Goal: Transaction & Acquisition: Book appointment/travel/reservation

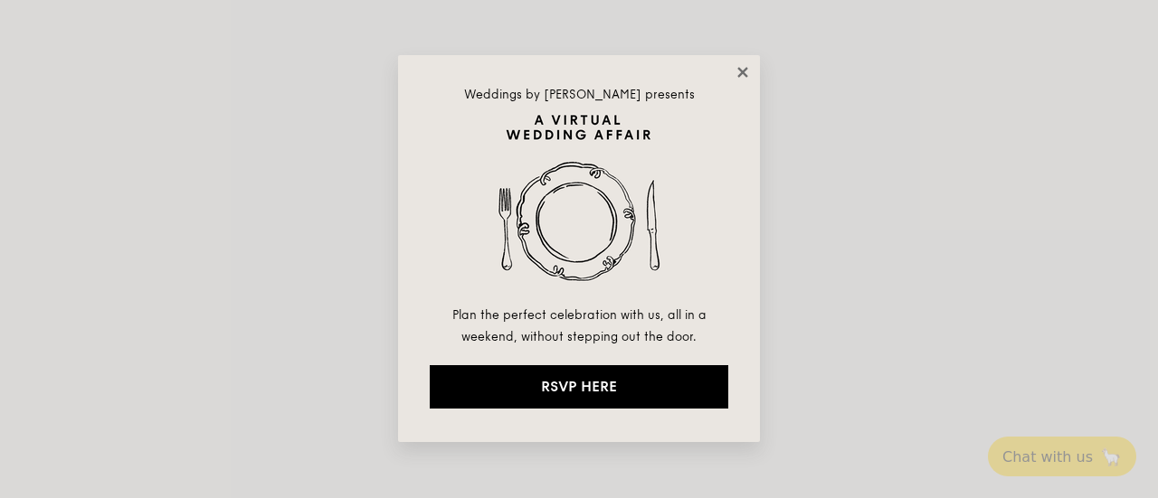
click at [743, 74] on icon at bounding box center [743, 72] width 16 height 16
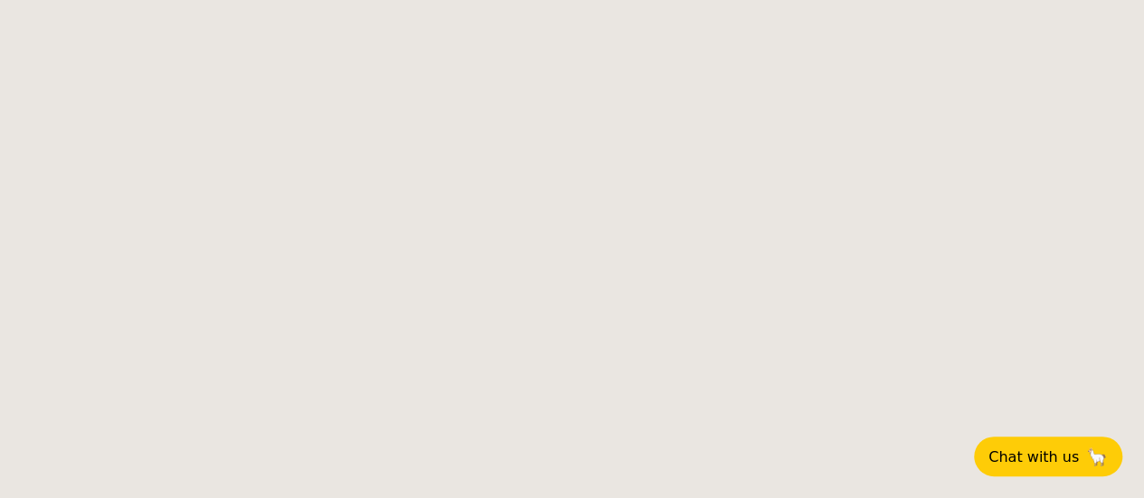
select select
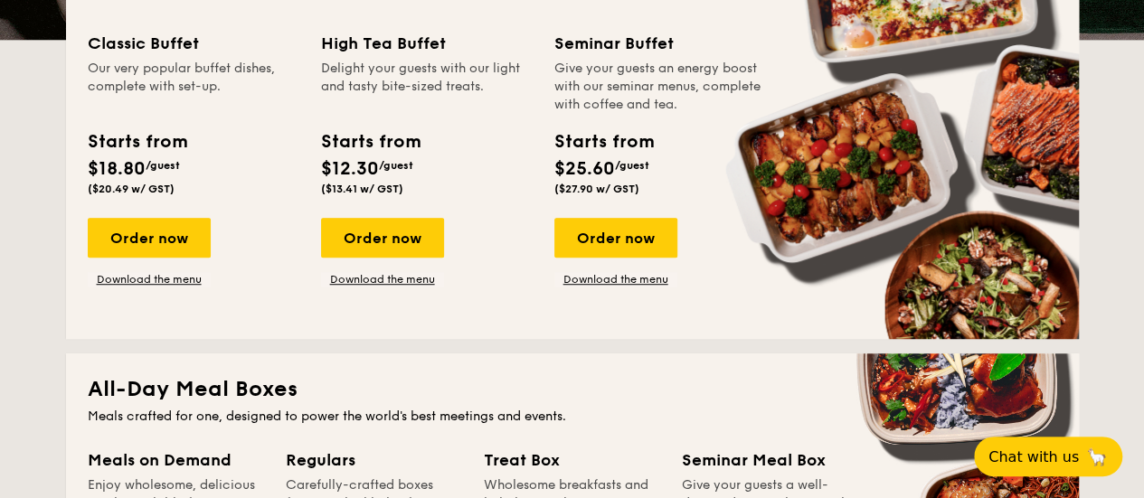
scroll to position [412, 0]
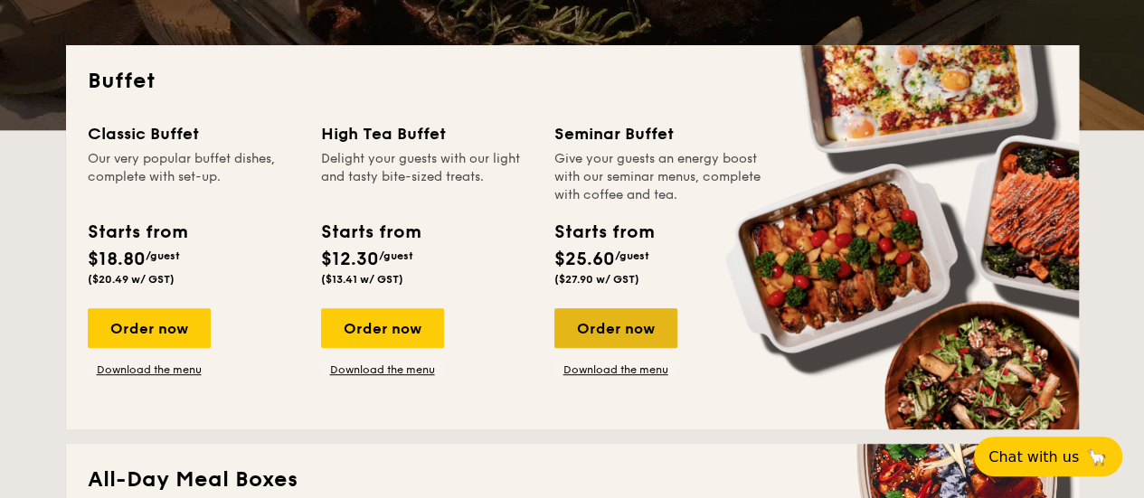
click at [657, 337] on div "Order now" at bounding box center [616, 328] width 123 height 40
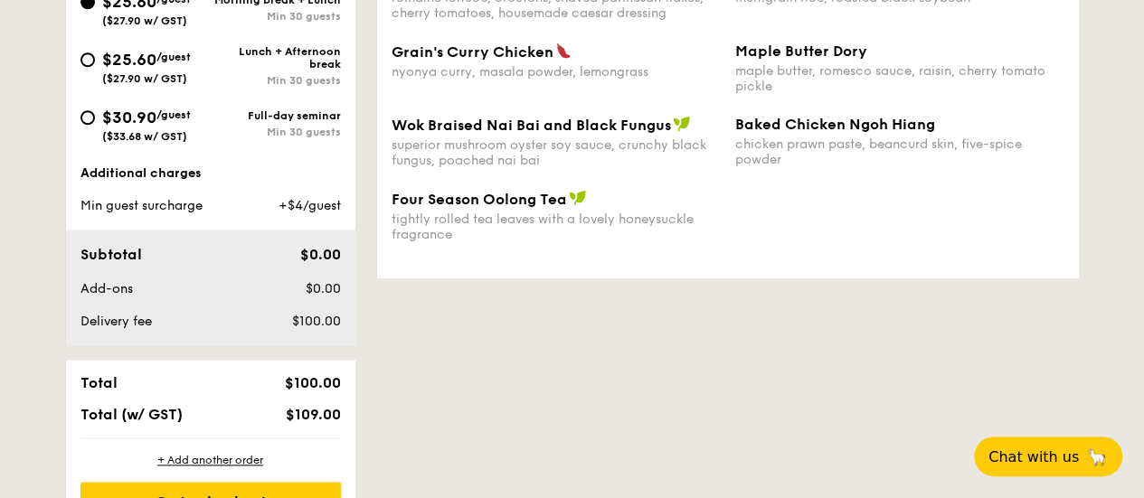
scroll to position [731, 0]
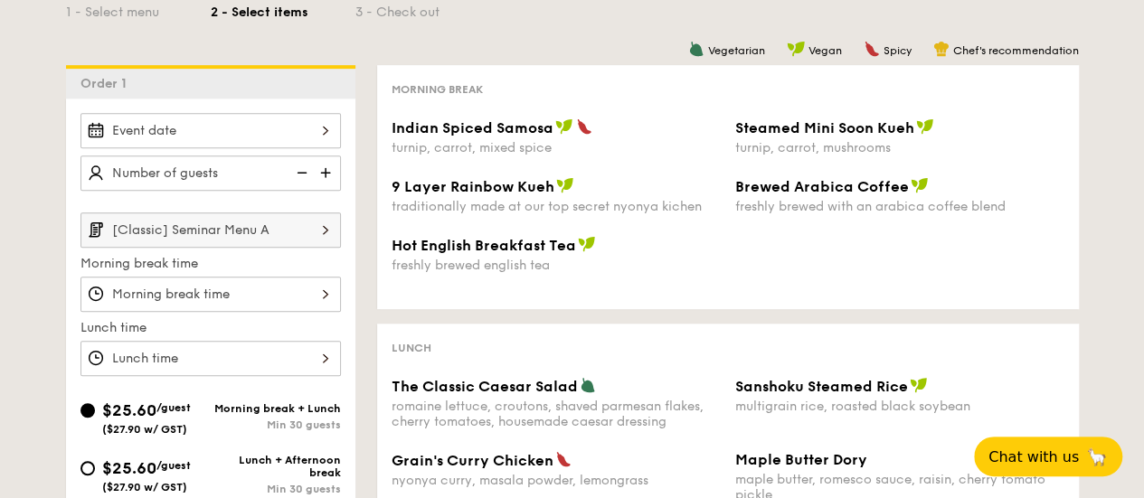
select select
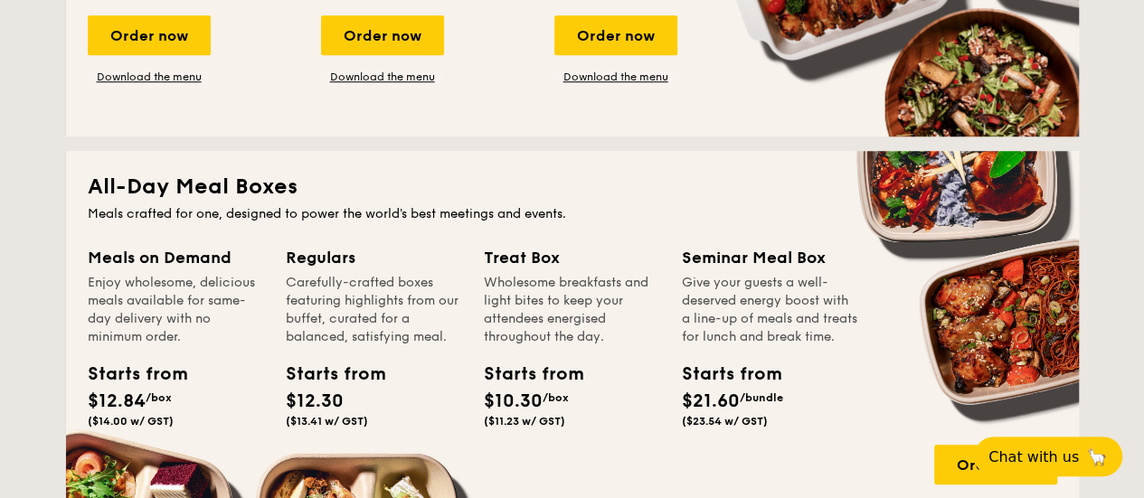
scroll to position [887, 0]
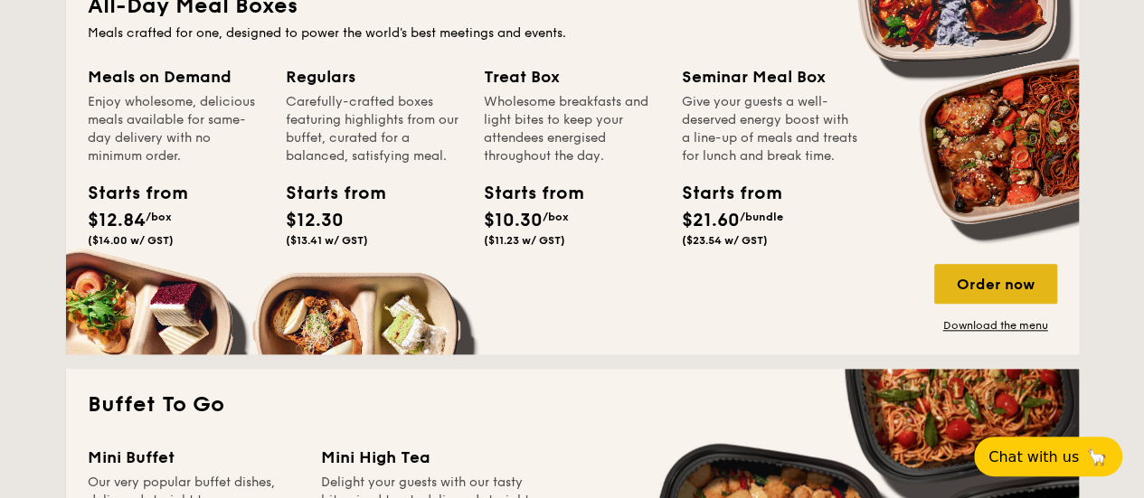
click at [990, 289] on div "Order now" at bounding box center [995, 284] width 123 height 40
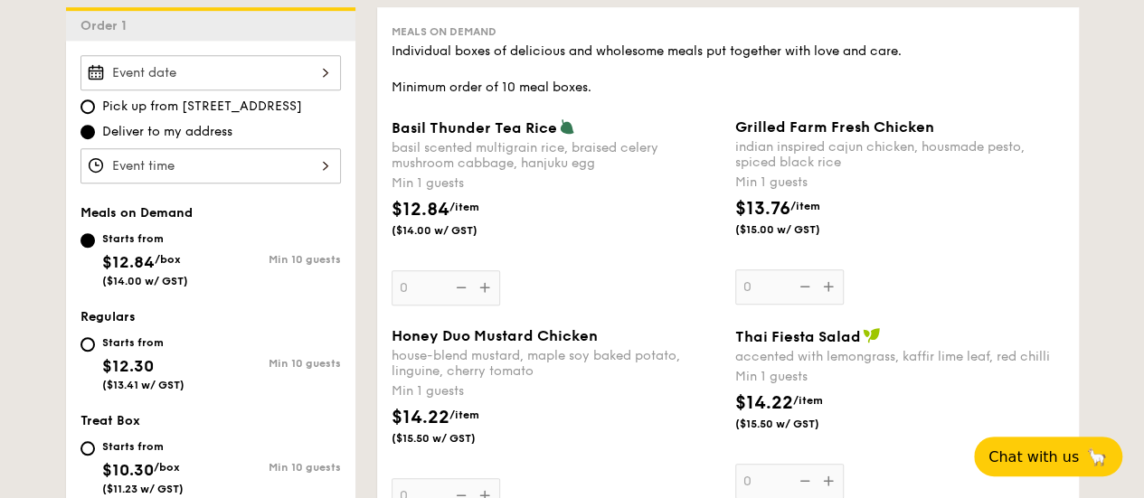
scroll to position [533, 0]
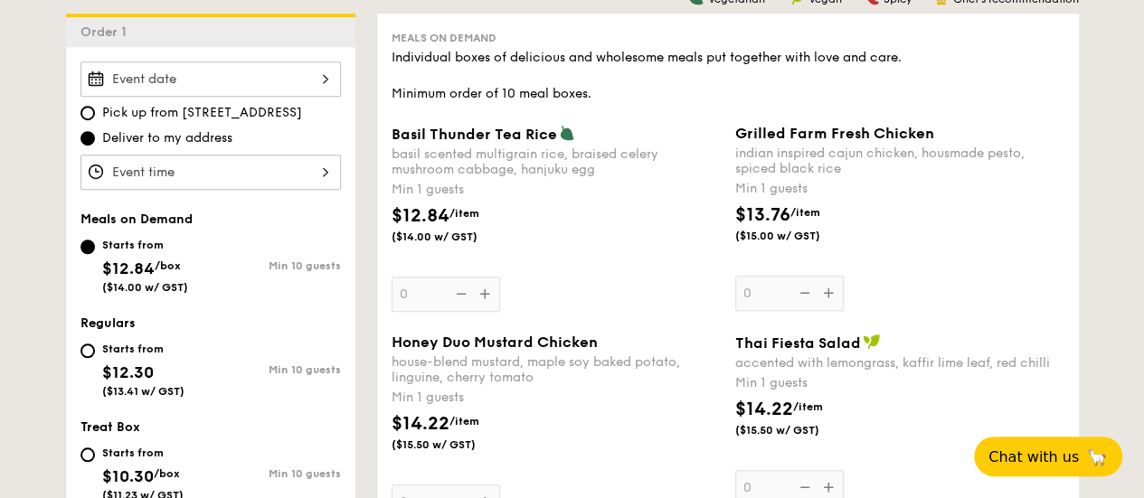
click at [289, 97] on div at bounding box center [211, 79] width 261 height 35
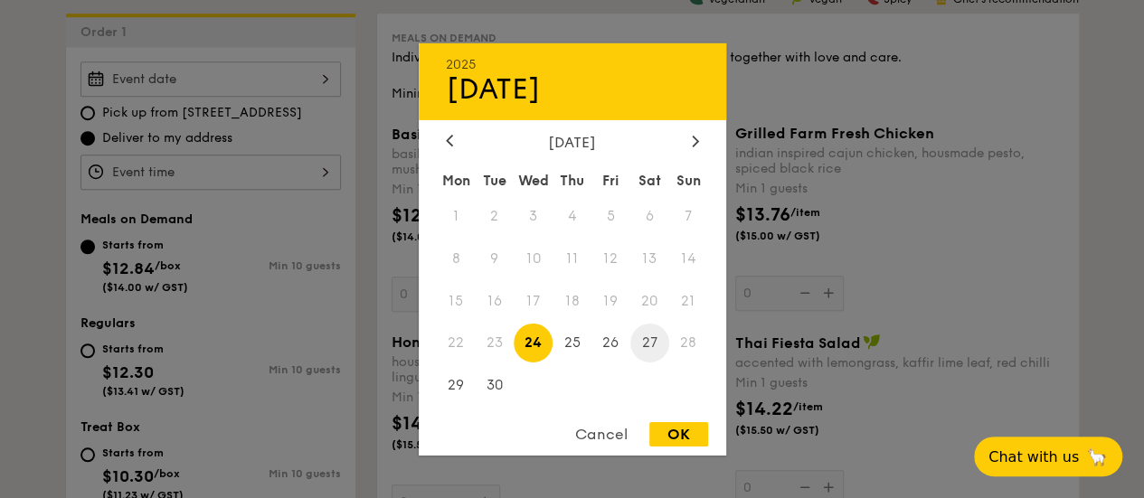
click at [647, 346] on span "27" at bounding box center [650, 343] width 39 height 39
click at [666, 426] on div "OK" at bounding box center [679, 434] width 59 height 24
type input "Sep 27, 2025"
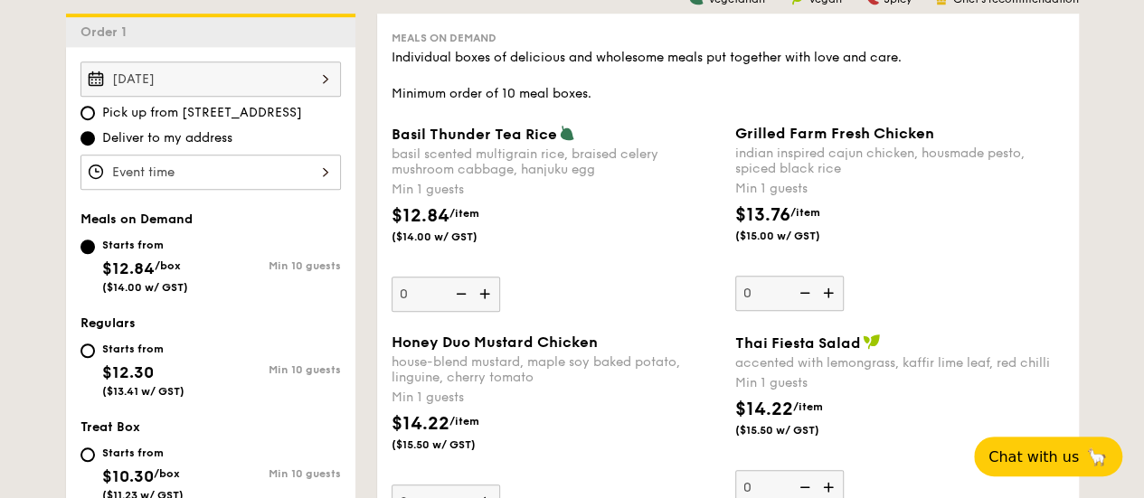
click at [312, 185] on div at bounding box center [211, 172] width 261 height 35
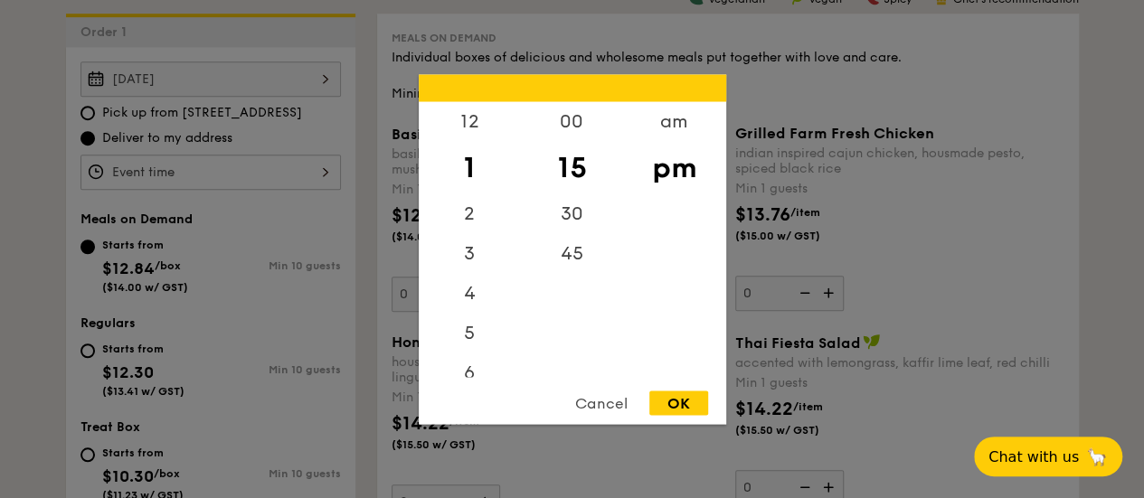
click at [684, 401] on div "OK" at bounding box center [679, 403] width 59 height 24
type input "1:15PM"
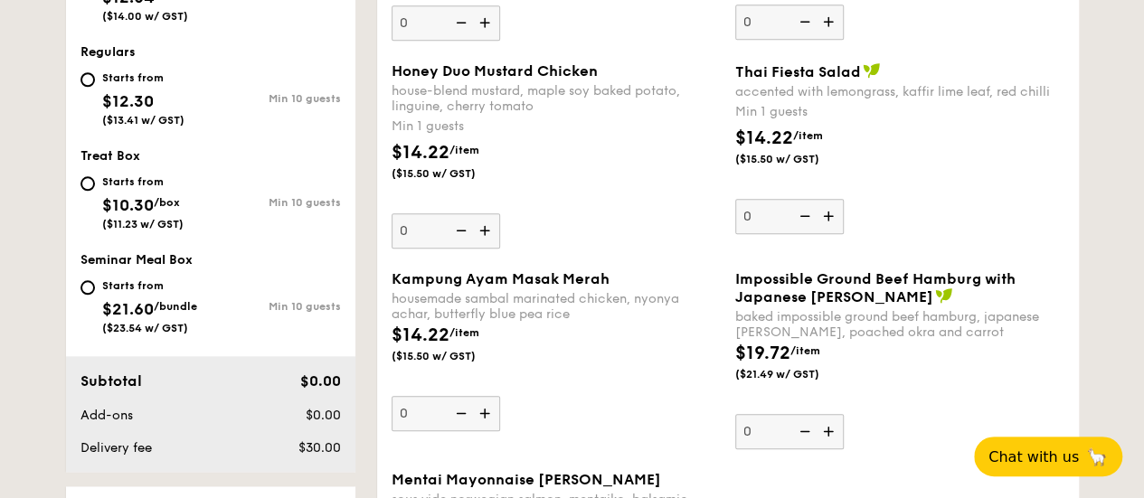
scroll to position [714, 0]
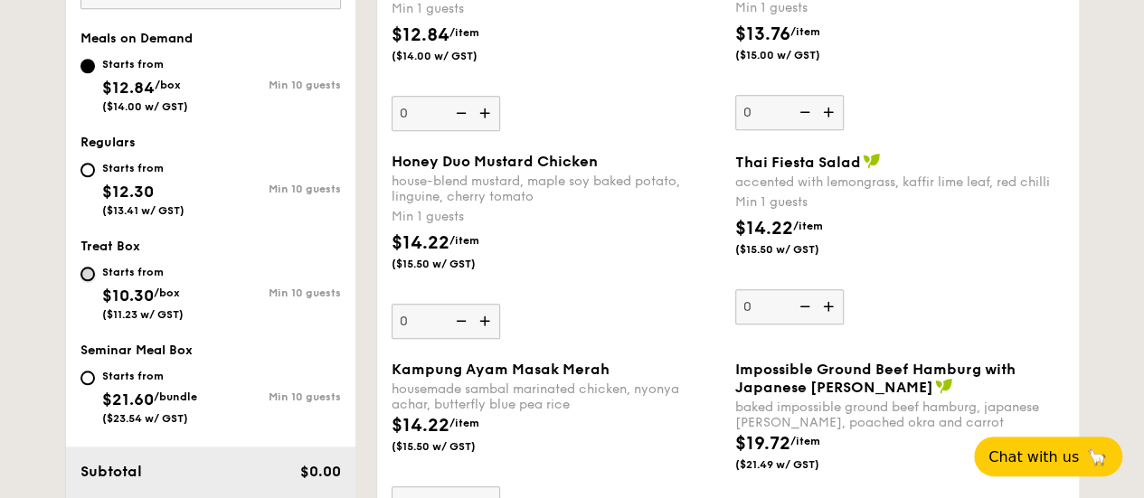
click at [89, 281] on input "Starts from $10.30 /box ($11.23 w/ GST) Min 10 guests" at bounding box center [88, 274] width 14 height 14
radio input "true"
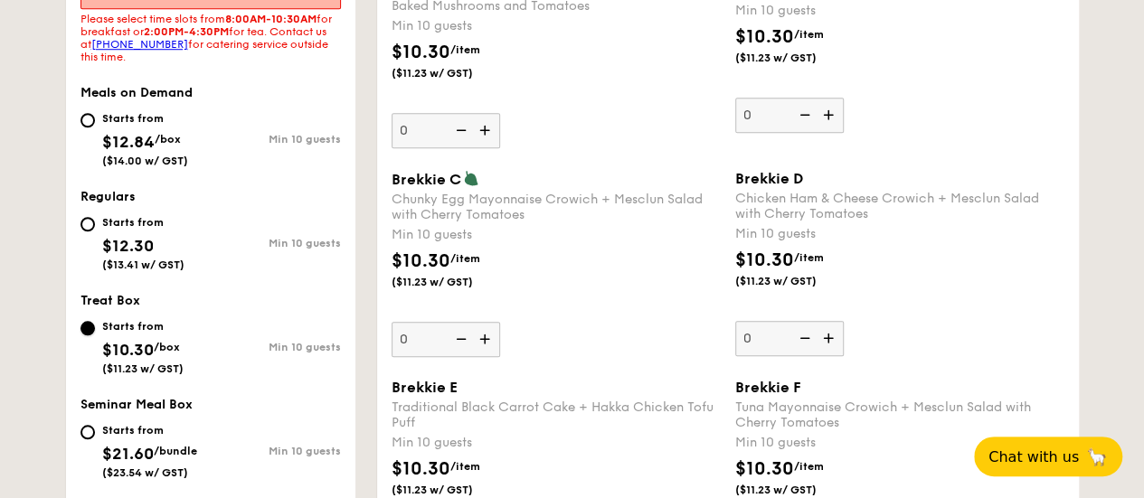
scroll to position [623, 0]
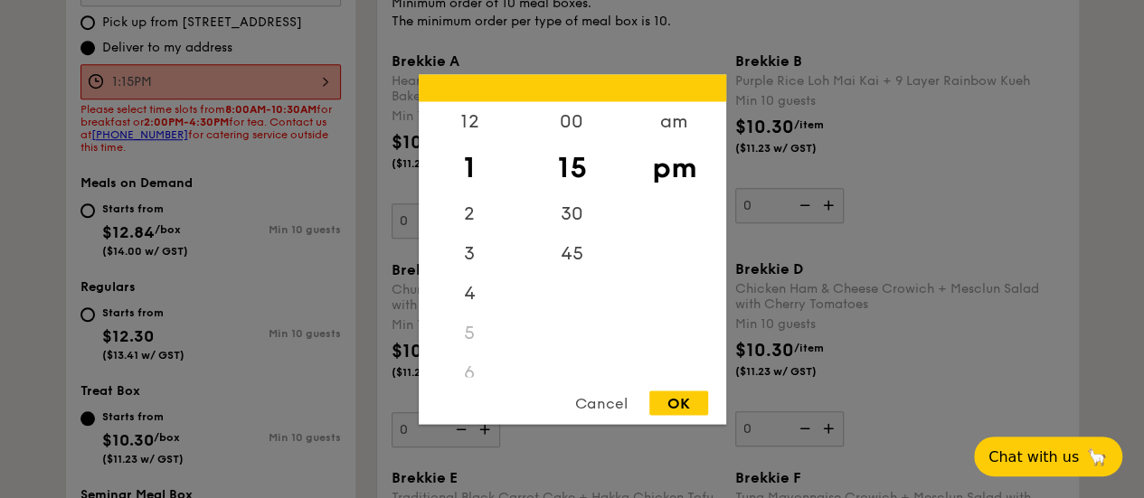
click at [318, 100] on div "1:15PM 12 1 2 3 4 5 6 7 8 9 10 11 00 15 30 45 am pm Cancel OK" at bounding box center [211, 81] width 261 height 35
click at [680, 402] on div "OK" at bounding box center [679, 403] width 59 height 24
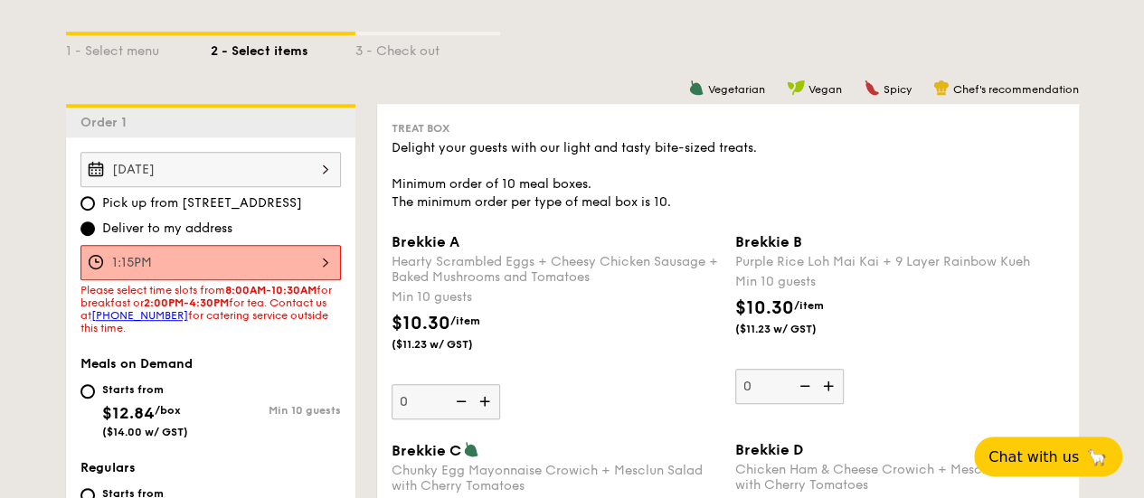
scroll to position [533, 0]
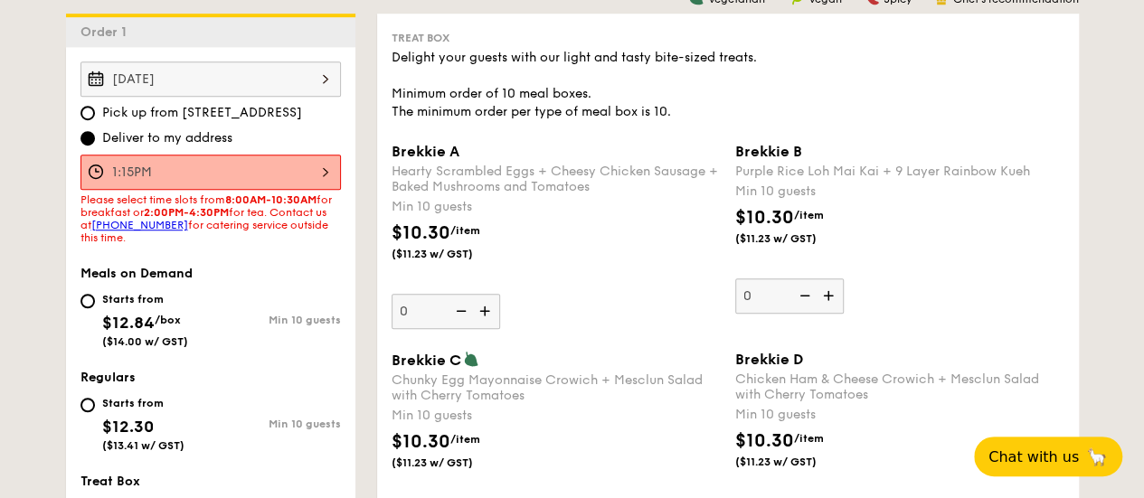
click at [326, 183] on div "1:15PM" at bounding box center [211, 172] width 261 height 35
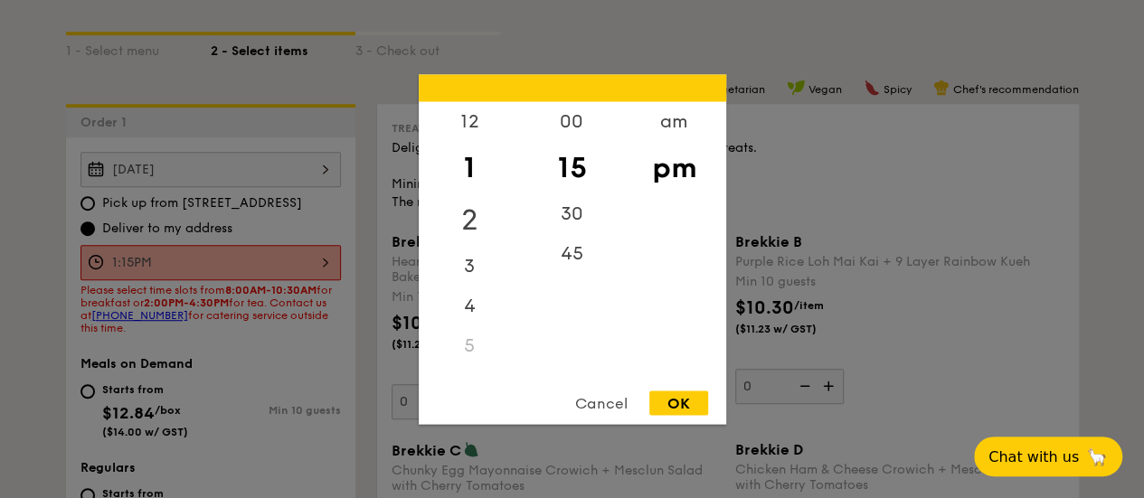
scroll to position [352, 0]
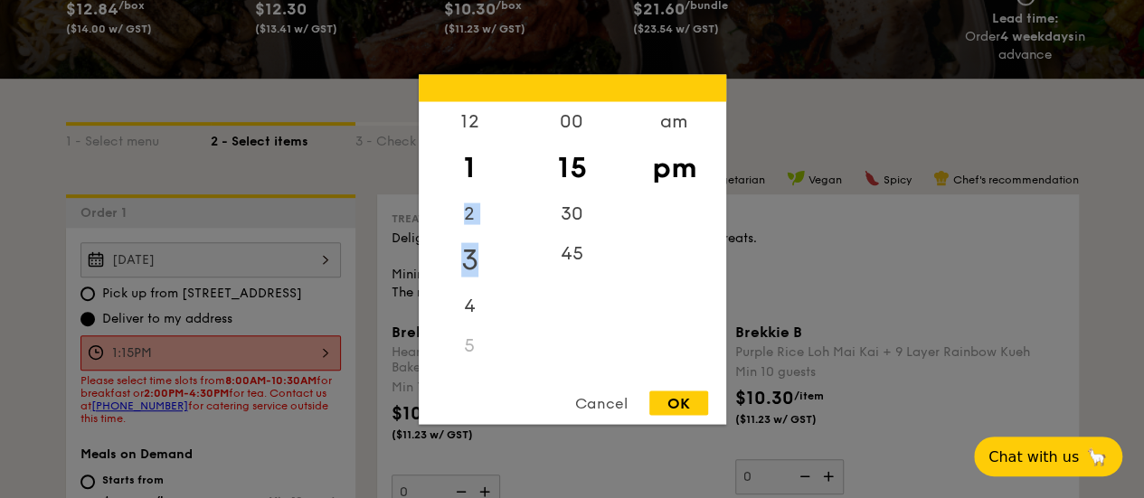
drag, startPoint x: 466, startPoint y: 242, endPoint x: 469, endPoint y: 265, distance: 23.7
click at [469, 265] on div "12 1 2 3 4 5 6 7 8 9 10 11" at bounding box center [470, 239] width 102 height 276
click at [476, 216] on div "2" at bounding box center [470, 220] width 102 height 52
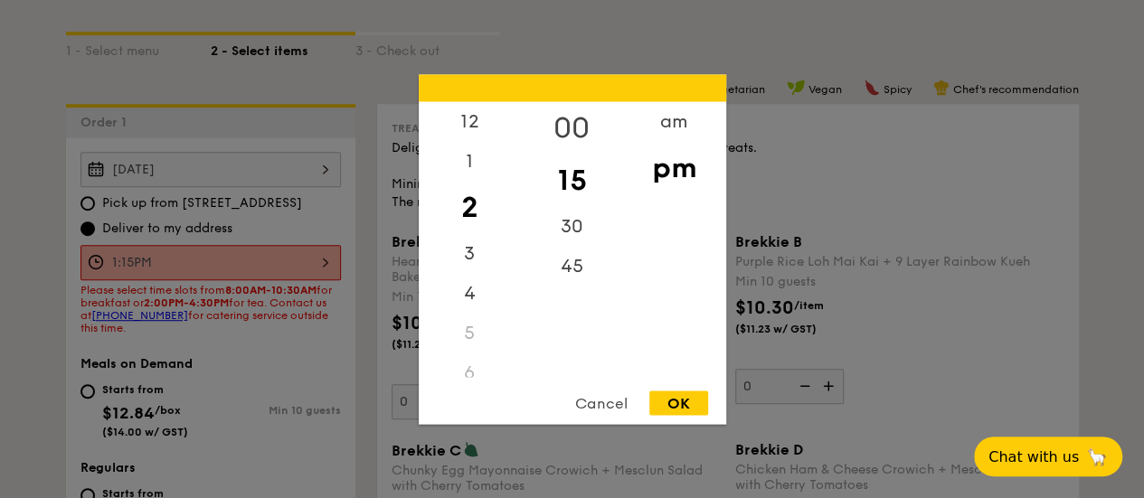
click at [572, 123] on div "00" at bounding box center [572, 127] width 102 height 52
click at [686, 400] on div "OK" at bounding box center [679, 403] width 59 height 24
type input "2:00PM"
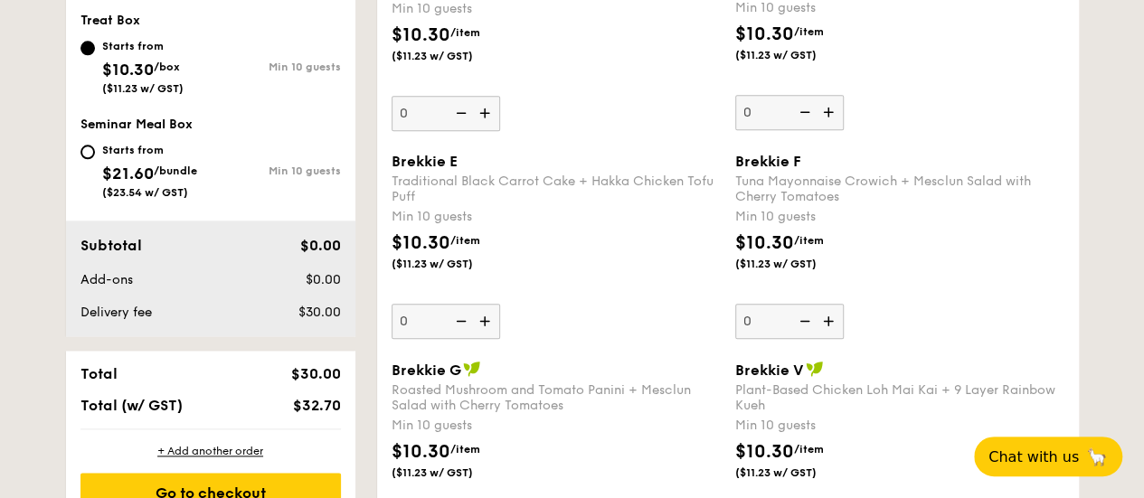
scroll to position [988, 0]
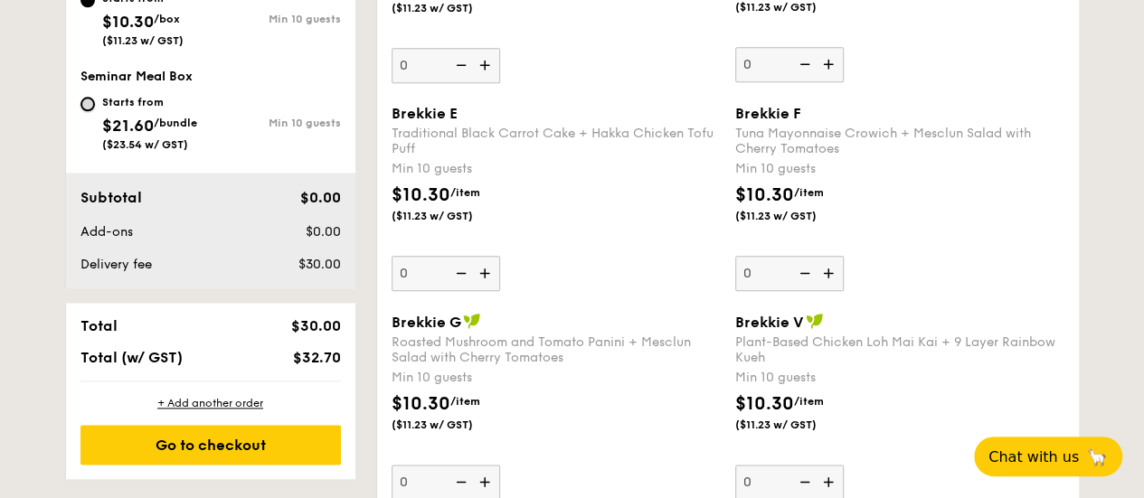
click at [84, 111] on input "Starts from $21.60 /bundle ($23.54 w/ GST) Min 10 guests" at bounding box center [88, 104] width 14 height 14
radio input "true"
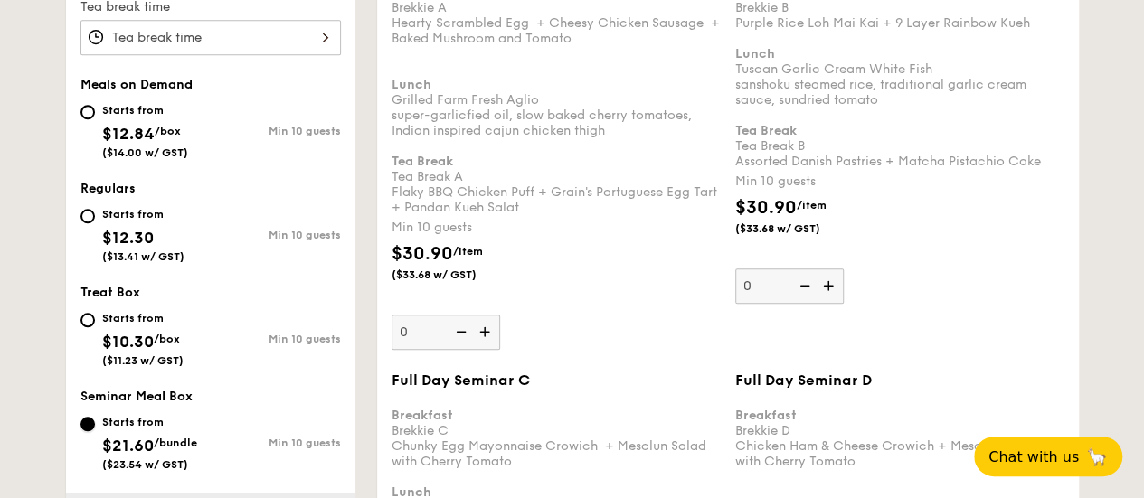
scroll to position [818, 0]
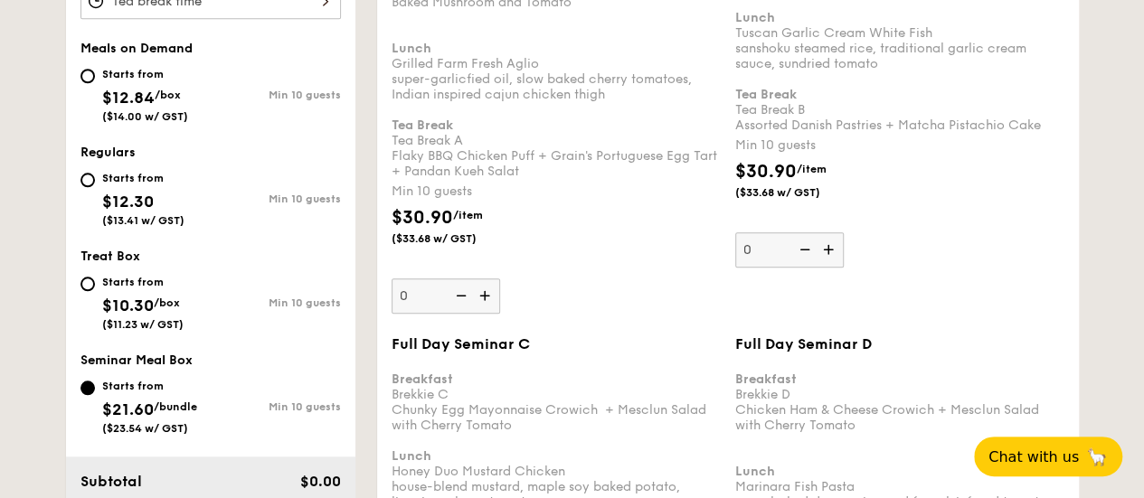
click at [91, 197] on div "Starts from $12.30 ($13.41 w/ GST)" at bounding box center [146, 197] width 130 height 60
click at [91, 187] on input "Starts from $12.30 ($13.41 w/ GST) Min 10 guests" at bounding box center [88, 180] width 14 height 14
radio input "true"
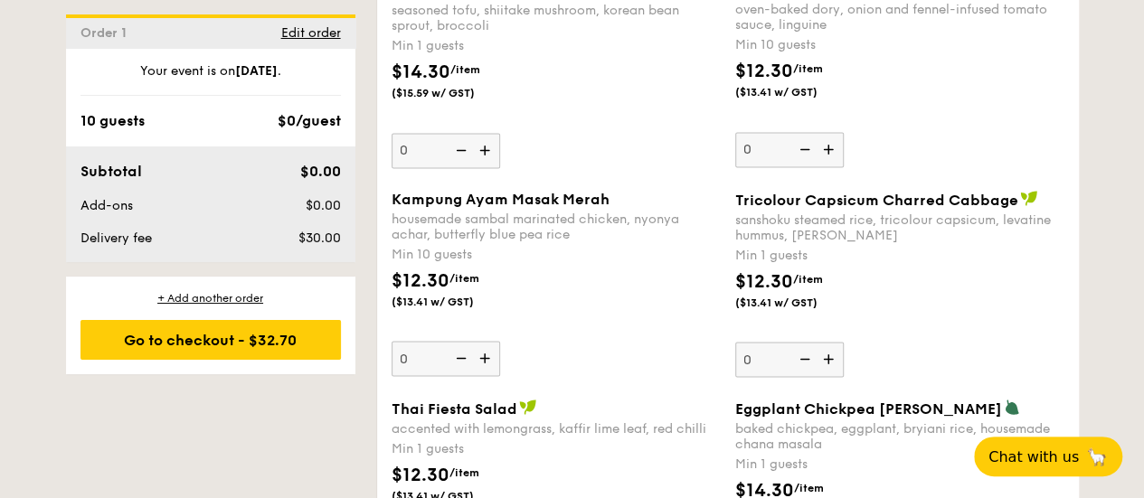
scroll to position [1611, 0]
